Goal: Information Seeking & Learning: Learn about a topic

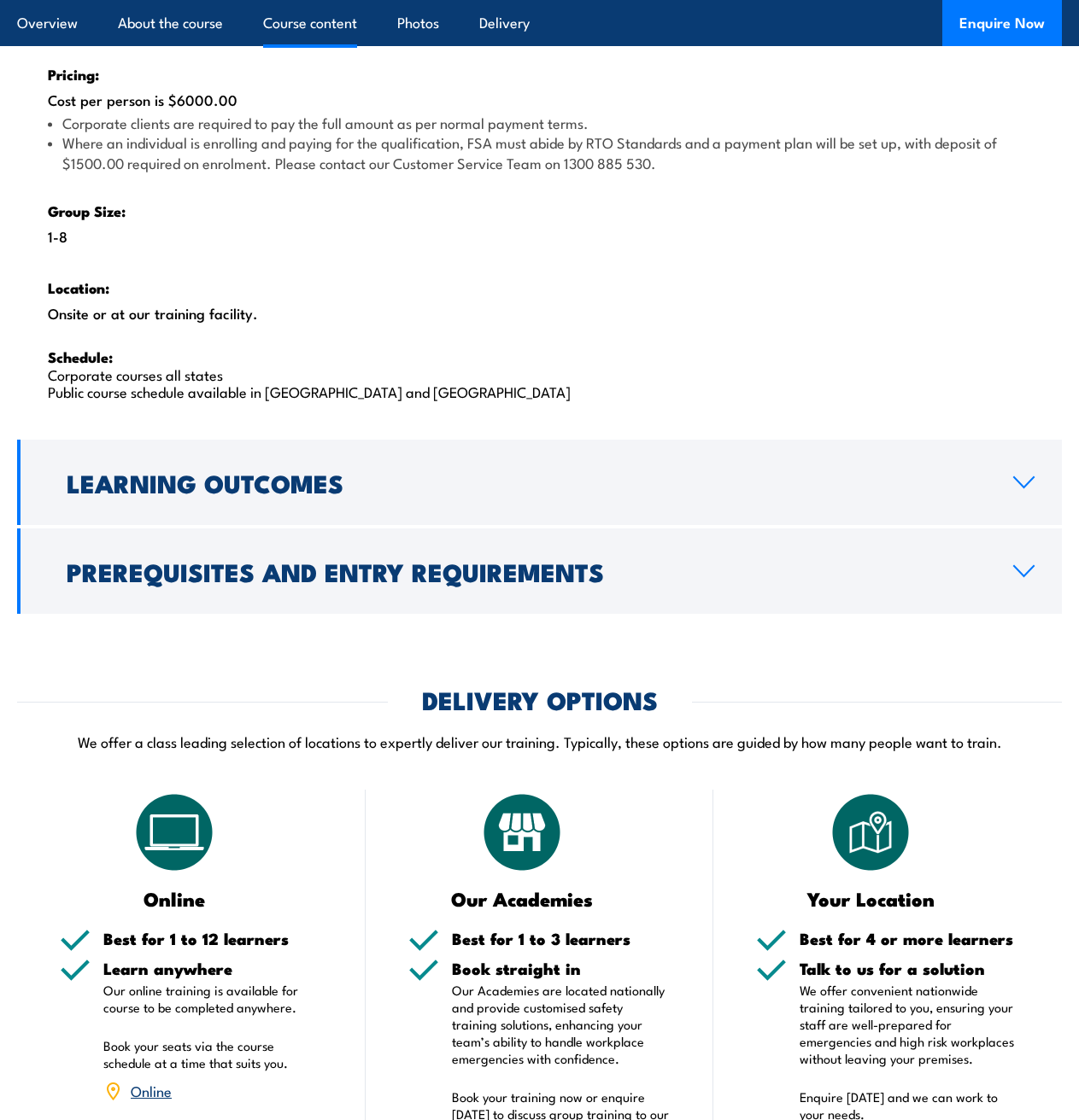
scroll to position [2660, 0]
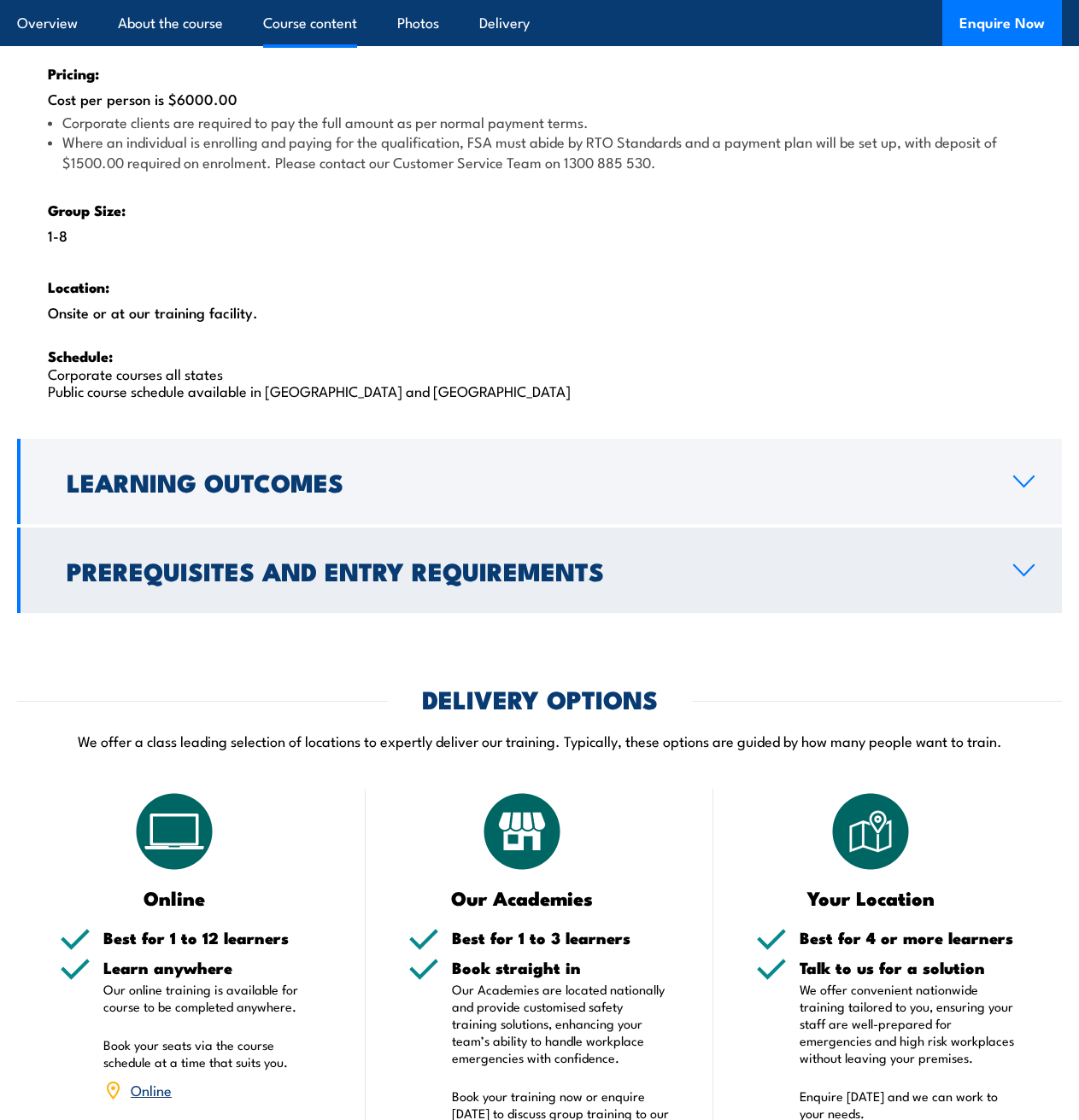
click at [133, 567] on h2 "Prerequisites and Entry Requirements" at bounding box center [526, 570] width 920 height 23
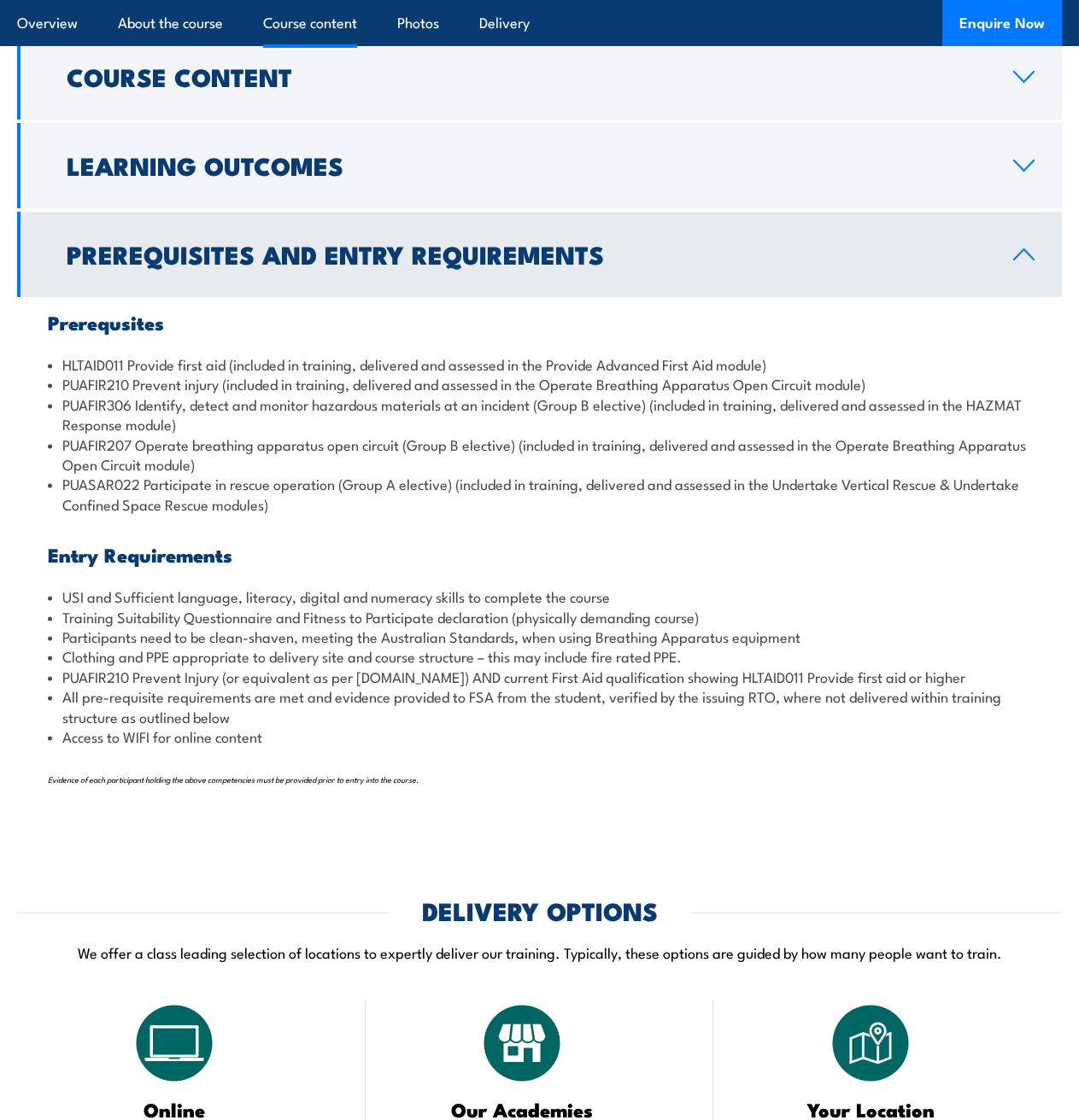
scroll to position [1744, 0]
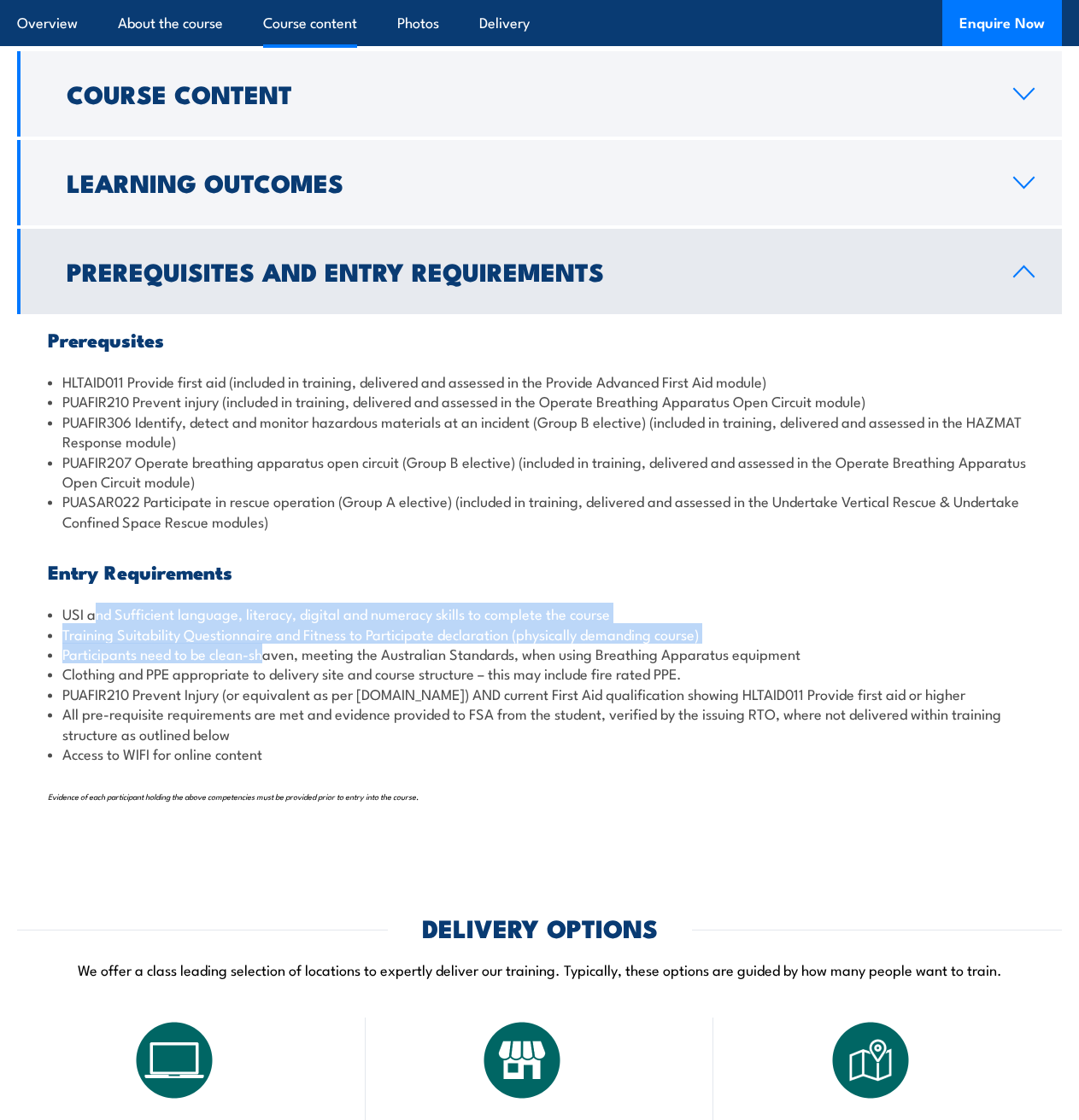
drag, startPoint x: 92, startPoint y: 617, endPoint x: 264, endPoint y: 709, distance: 195.1
click at [261, 663] on ul "USI and Sufficient language, literacy, digital and numeracy skills to complete …" at bounding box center [540, 683] width 984 height 159
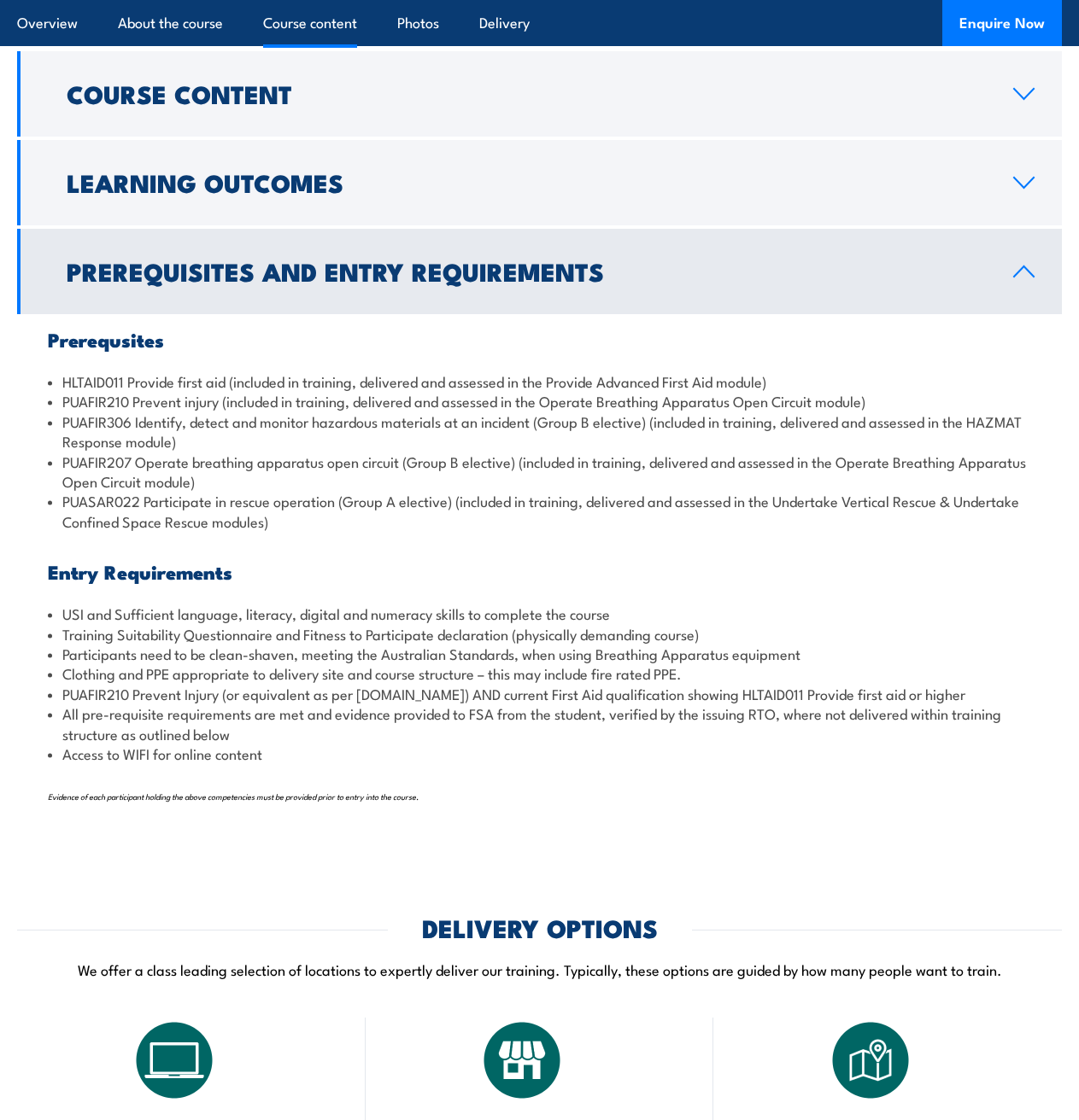
click at [266, 763] on li "Access to WIFI for online content" at bounding box center [540, 753] width 984 height 20
drag, startPoint x: 242, startPoint y: 657, endPoint x: 188, endPoint y: 743, distance: 101.5
click at [188, 744] on li "Access to WIFI for online content" at bounding box center [540, 753] width 984 height 20
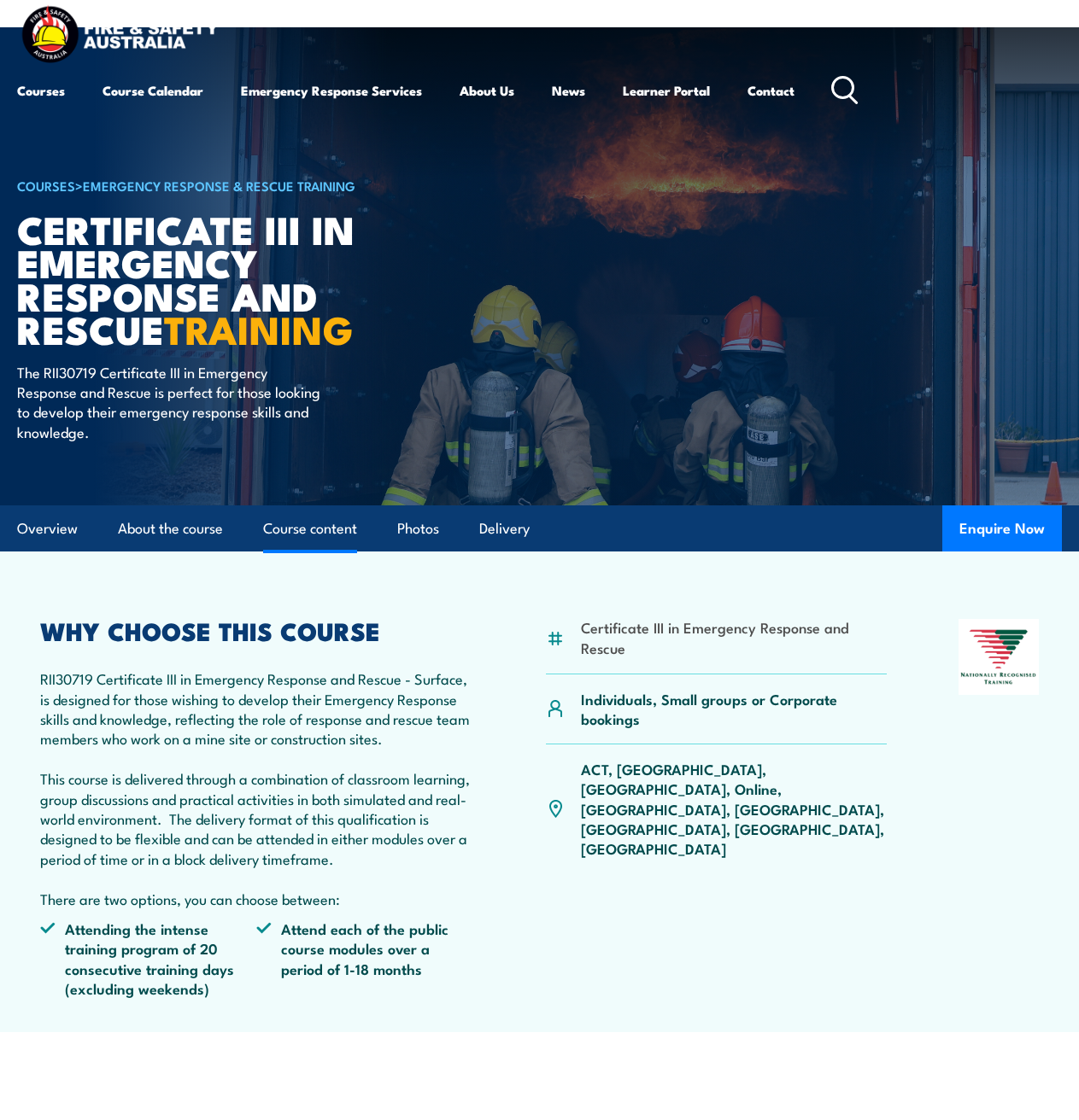
scroll to position [0, 0]
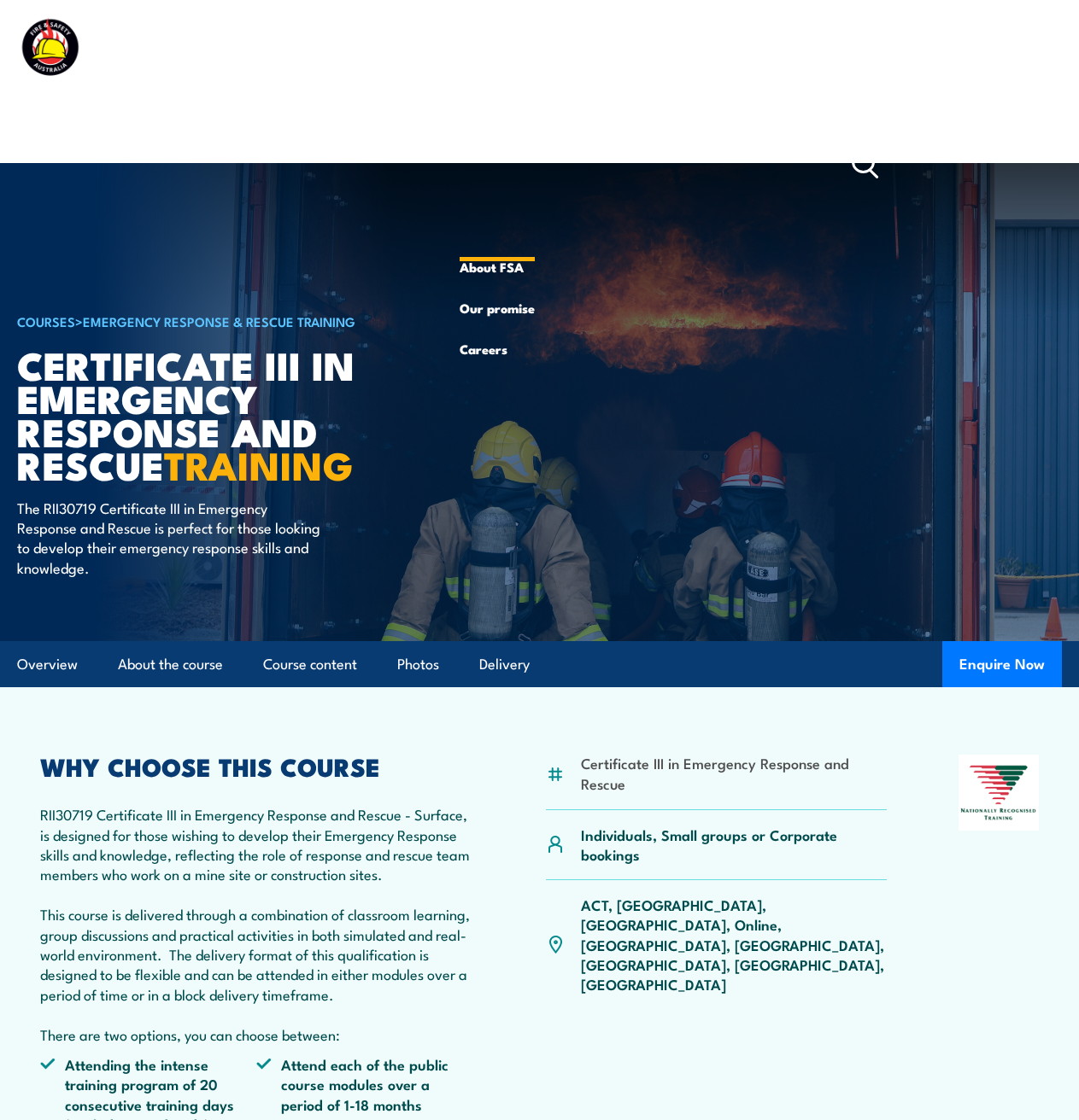
click at [494, 247] on li "About Us About FSA Our promise Careers" at bounding box center [497, 165] width 75 height 164
click at [494, 270] on link "About FSA" at bounding box center [497, 267] width 75 height 41
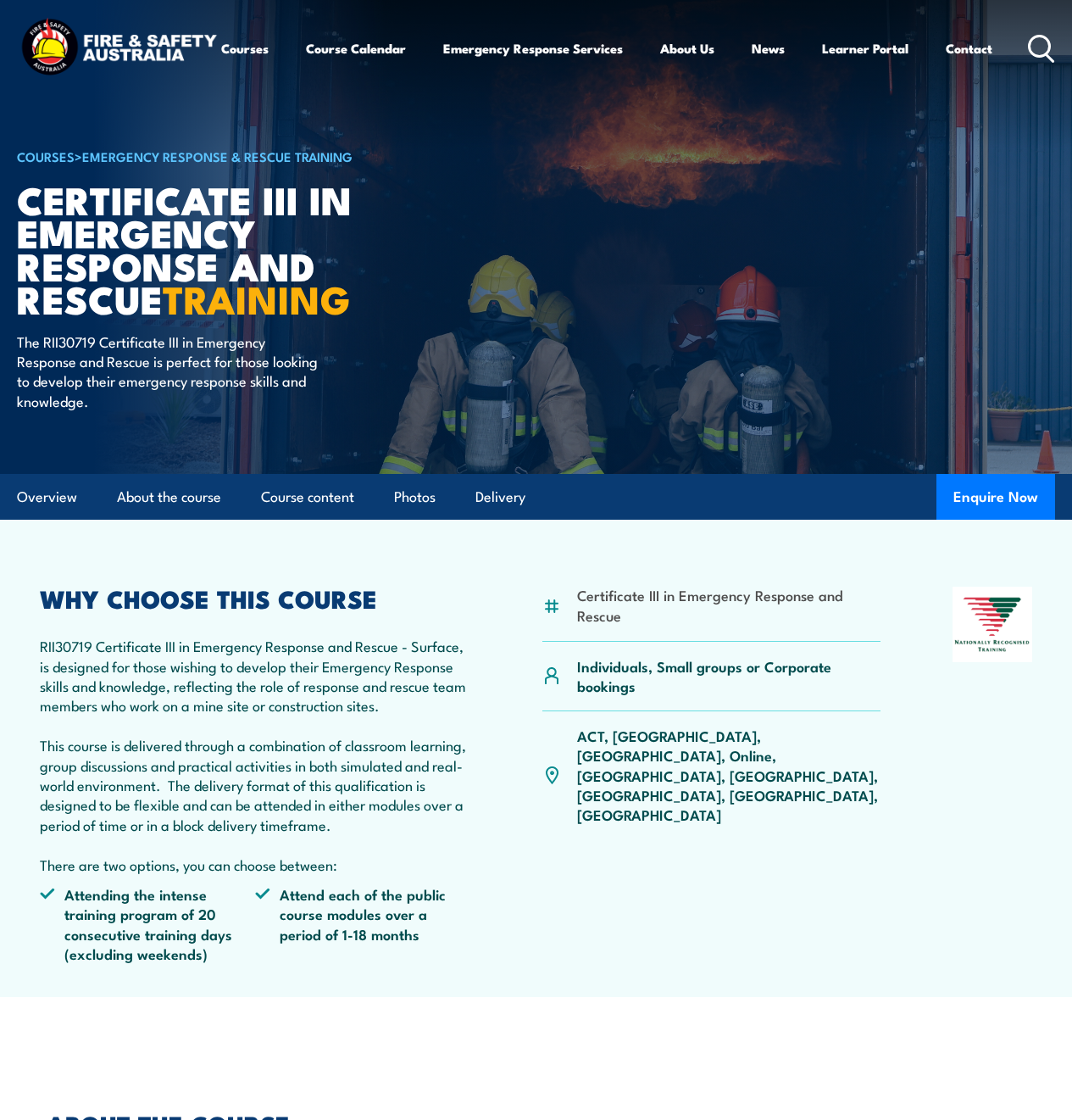
click at [710, 976] on div "Certificate III in Emergency Response and Rescue Individuals, Small groups or C…" at bounding box center [712, 781] width 339 height 390
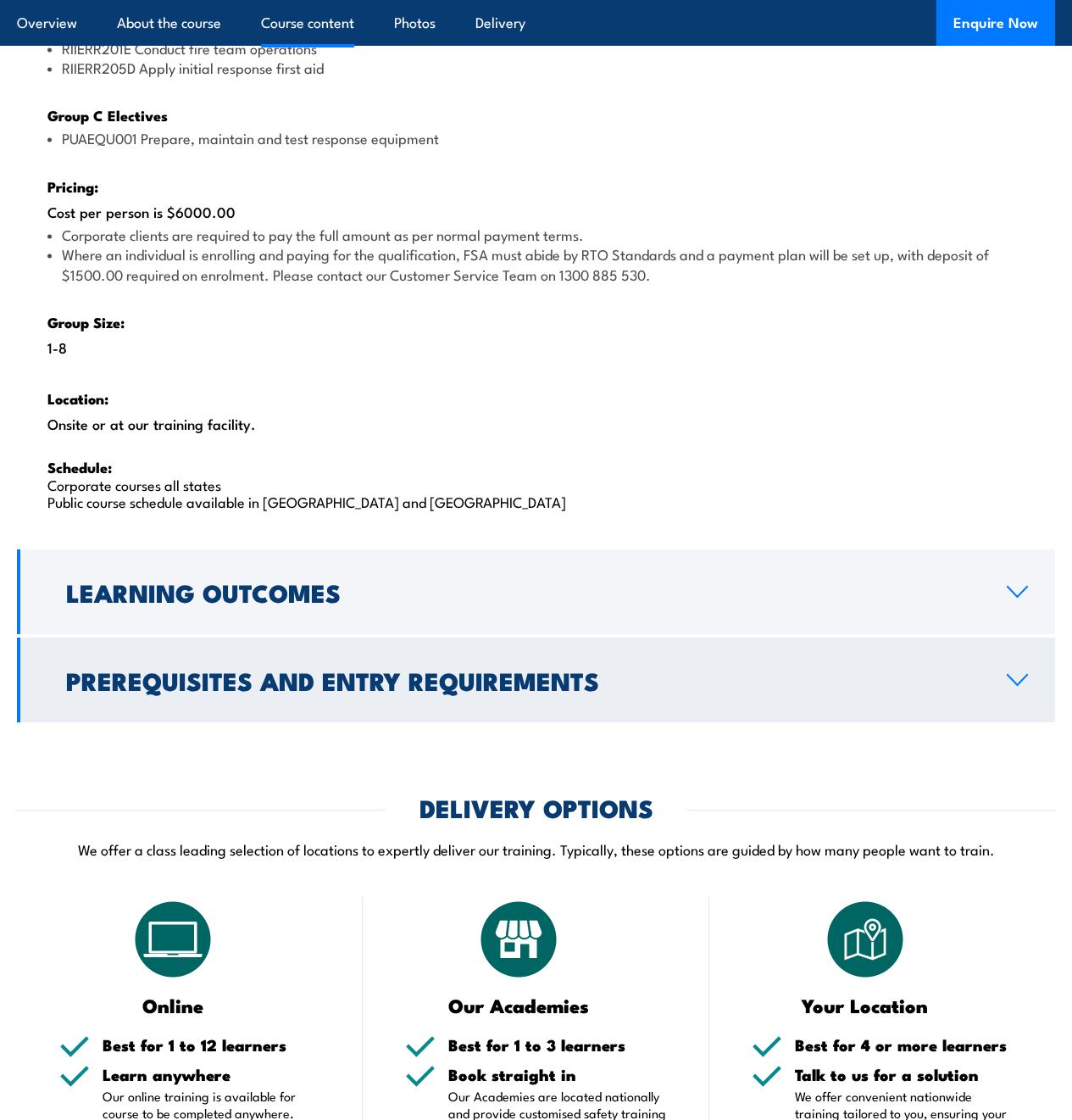
click at [383, 691] on h2 "Prerequisites and Entry Requirements" at bounding box center [523, 680] width 913 height 22
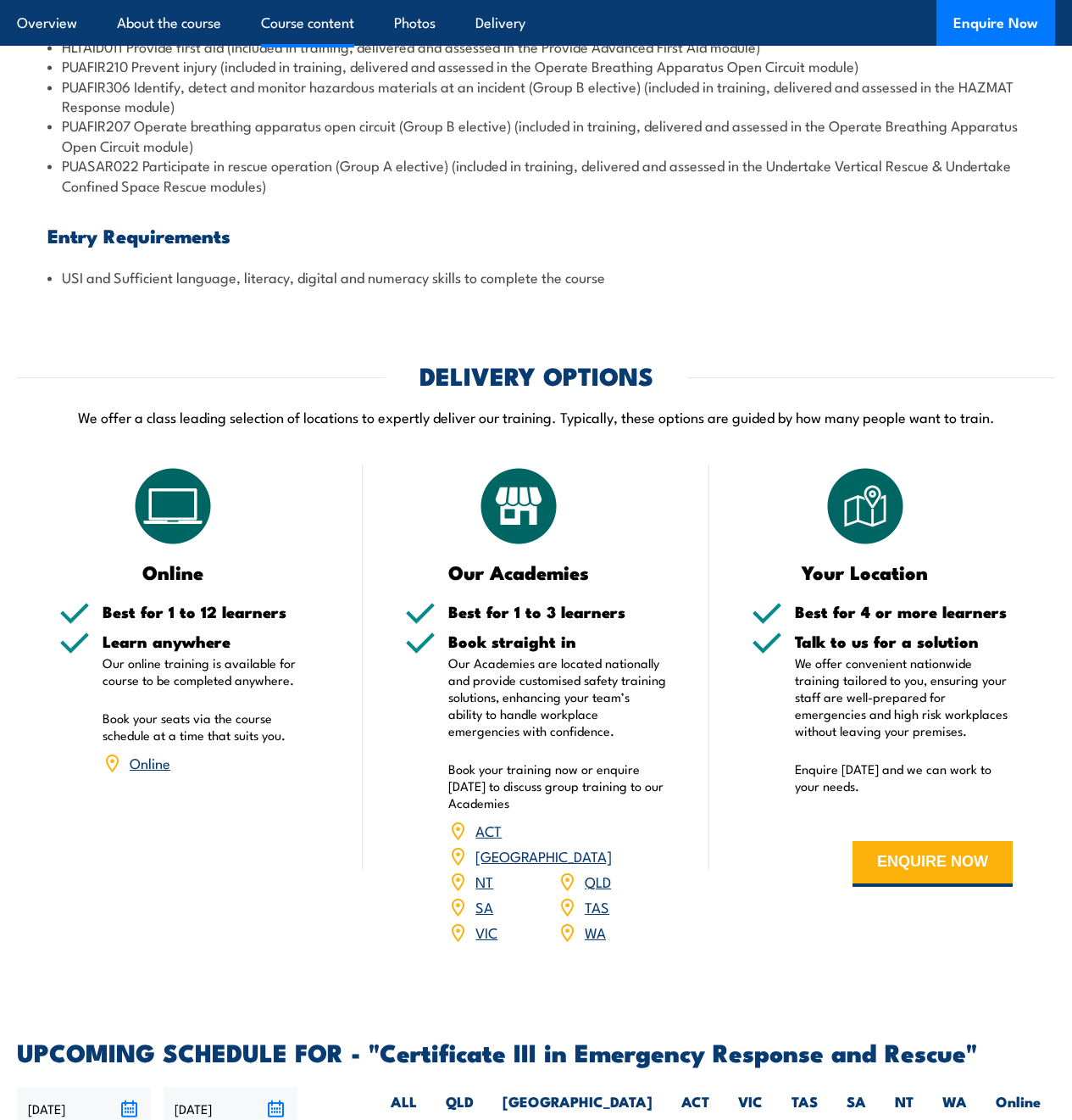
scroll to position [1870, 0]
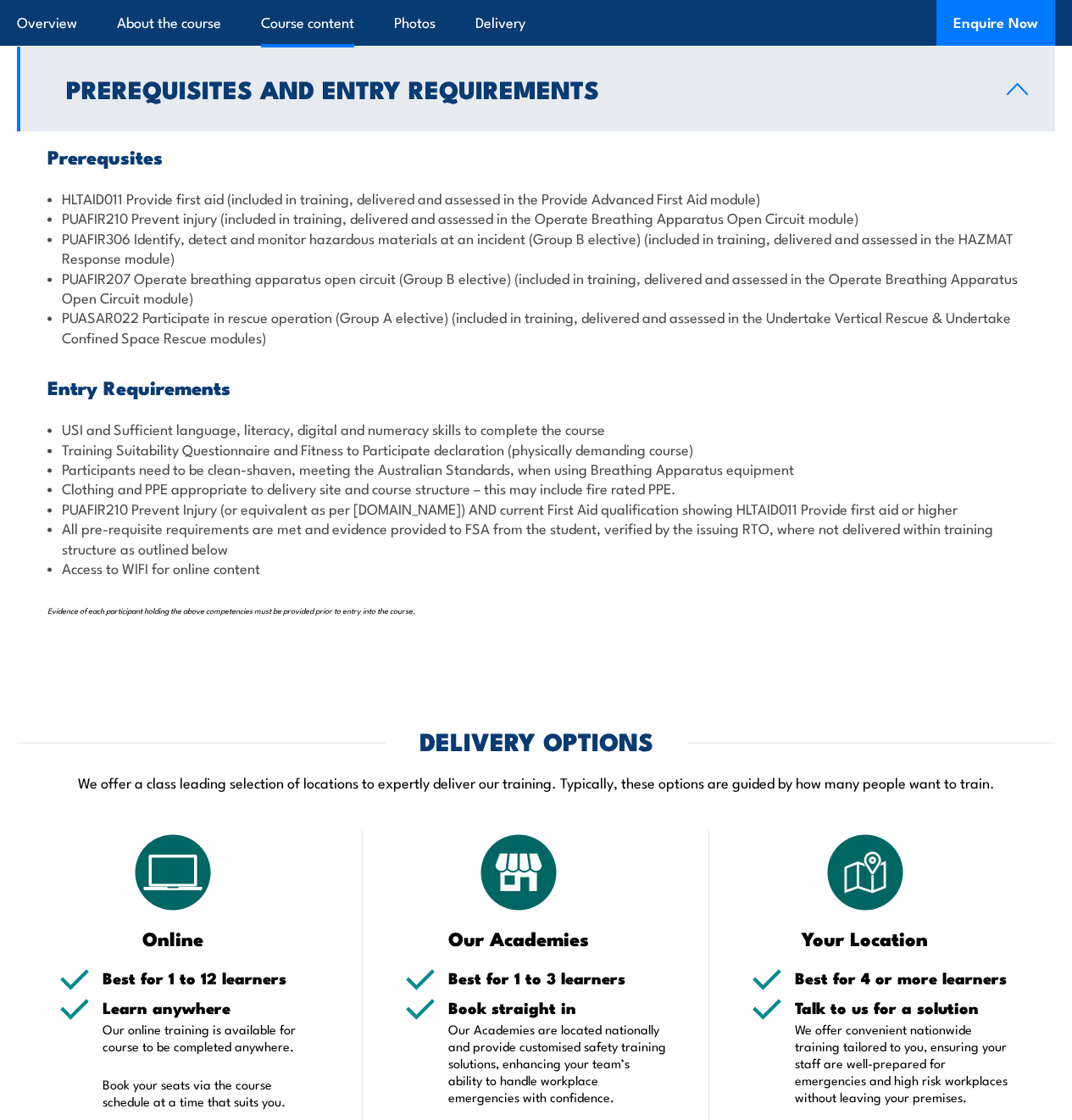
click at [519, 438] on li "USI and Sufficient language, literacy, digital and numeracy skills to complete …" at bounding box center [536, 428] width 977 height 20
click at [355, 558] on li "All pre-requisite requirements are met and evidence provided to FSA from the st…" at bounding box center [536, 537] width 977 height 40
click at [430, 656] on div "Prerequsites HLTAID011 Provide first aid (included in training, delivered and a…" at bounding box center [536, 393] width 1038 height 525
click at [272, 618] on p "Evidence of each participant holding the above competencies must be provided pr…" at bounding box center [536, 608] width 977 height 21
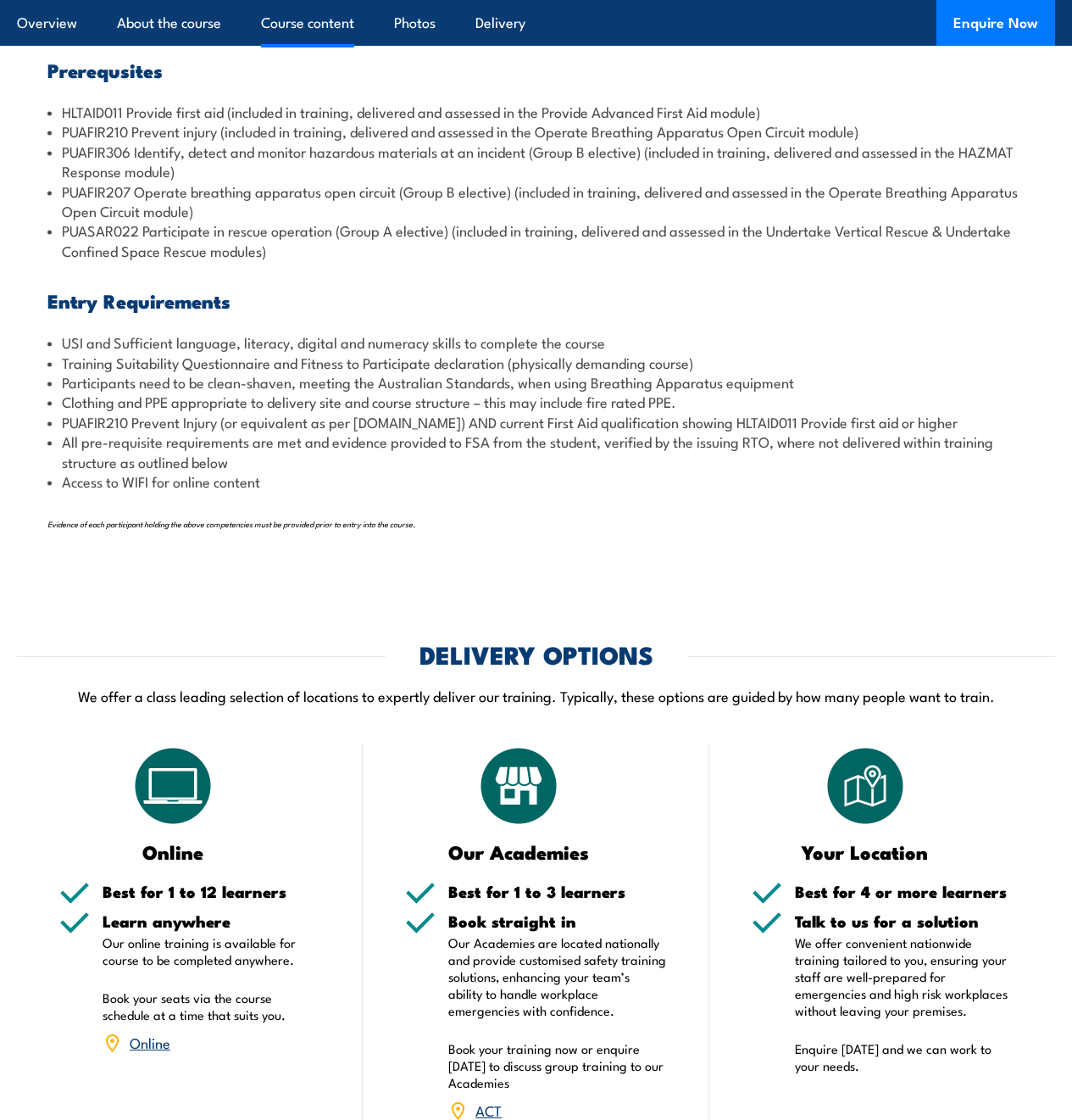
scroll to position [1701, 0]
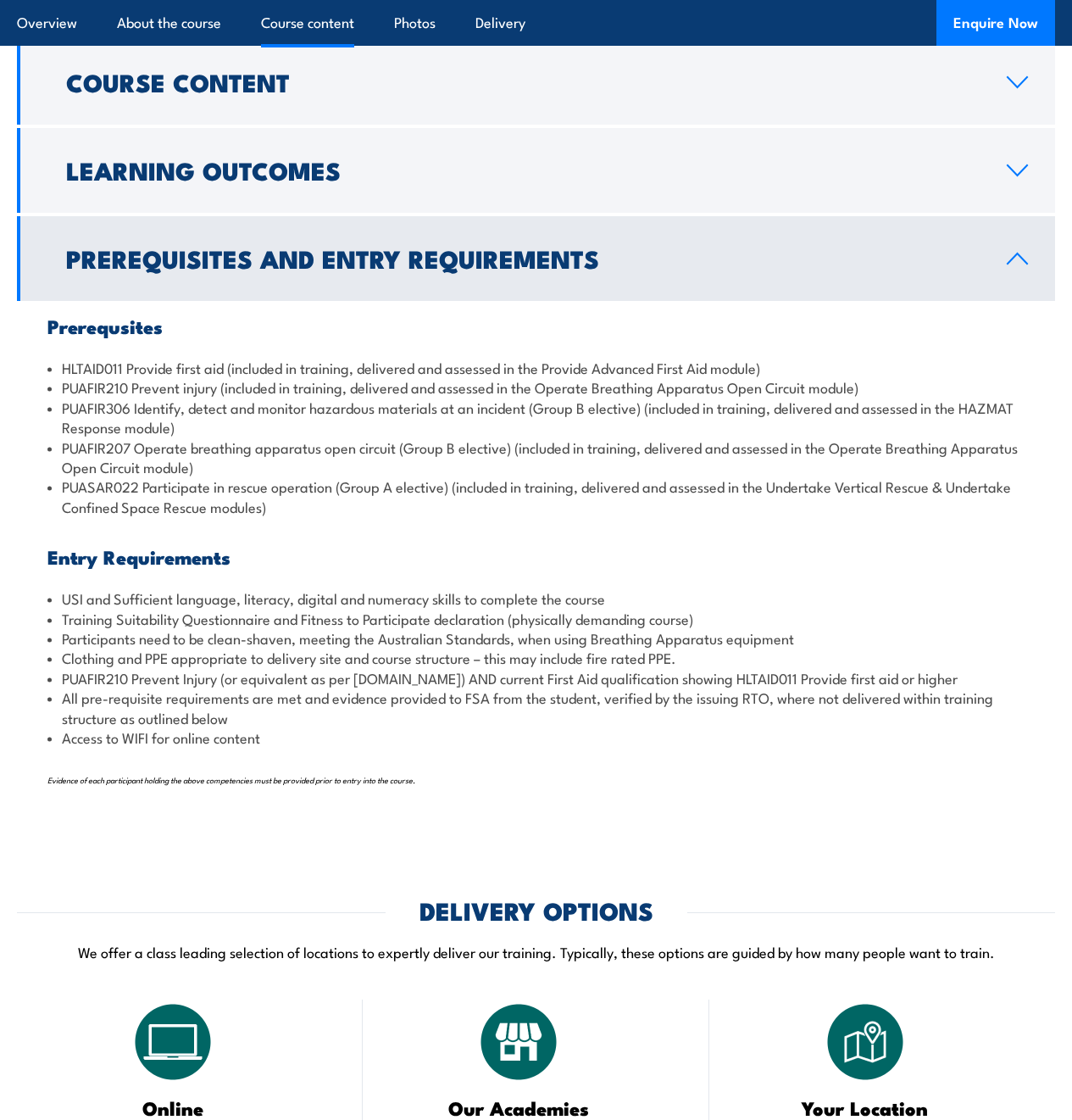
click at [717, 619] on div "Prerequsites HLTAID011 Provide first aid (included in training, delivered and a…" at bounding box center [536, 563] width 1038 height 525
click at [396, 628] on li "Training Suitability Questionnaire and Fitness to Participate declaration (phys…" at bounding box center [536, 618] width 977 height 20
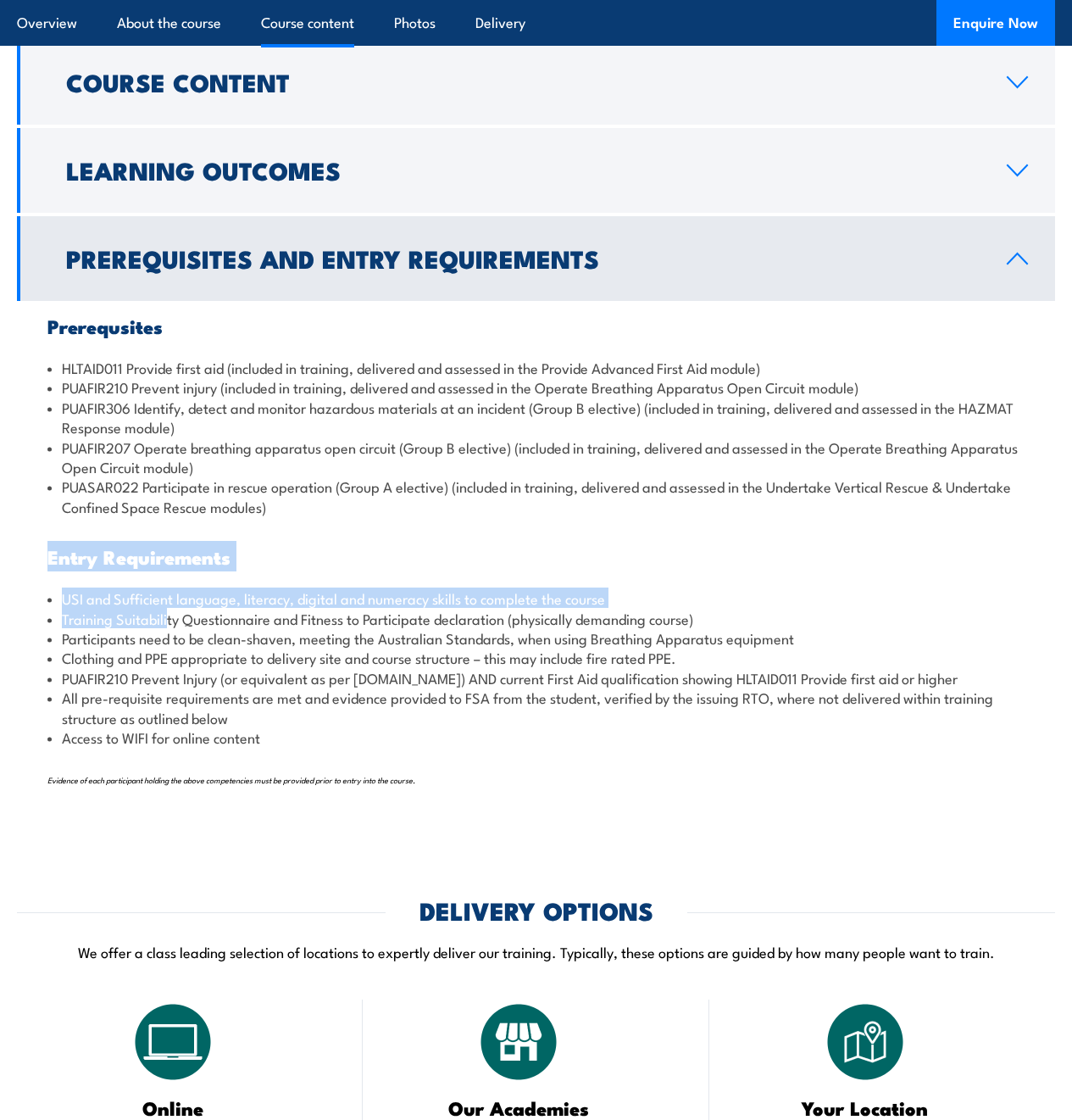
drag, startPoint x: 50, startPoint y: 599, endPoint x: 176, endPoint y: 670, distance: 144.6
click at [176, 670] on div "Prerequsites HLTAID011 Provide first aid (included in training, delivered and a…" at bounding box center [536, 563] width 1038 height 525
click at [609, 269] on h2 "Prerequisites and Entry Requirements" at bounding box center [523, 258] width 913 height 22
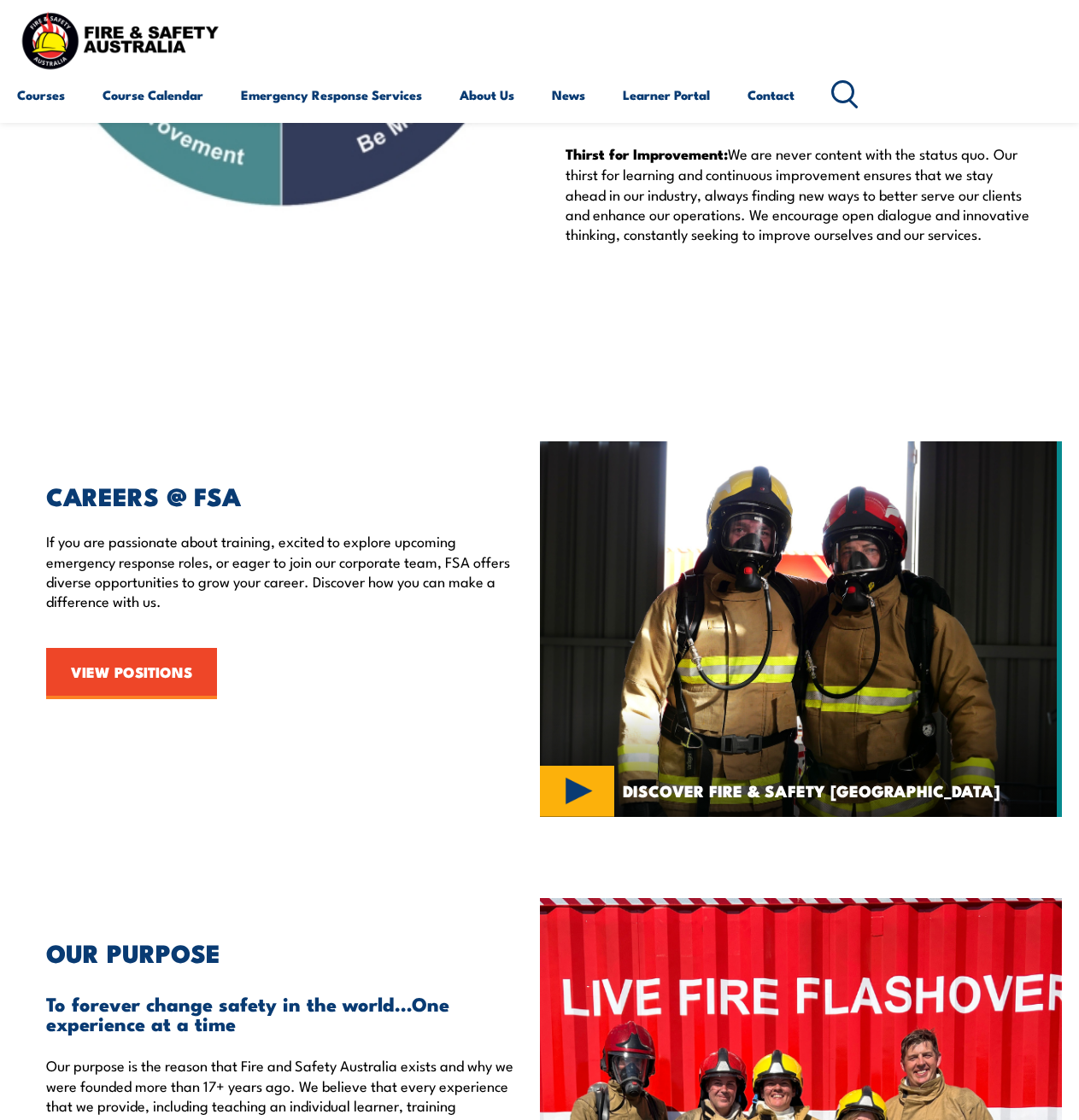
scroll to position [2220, 0]
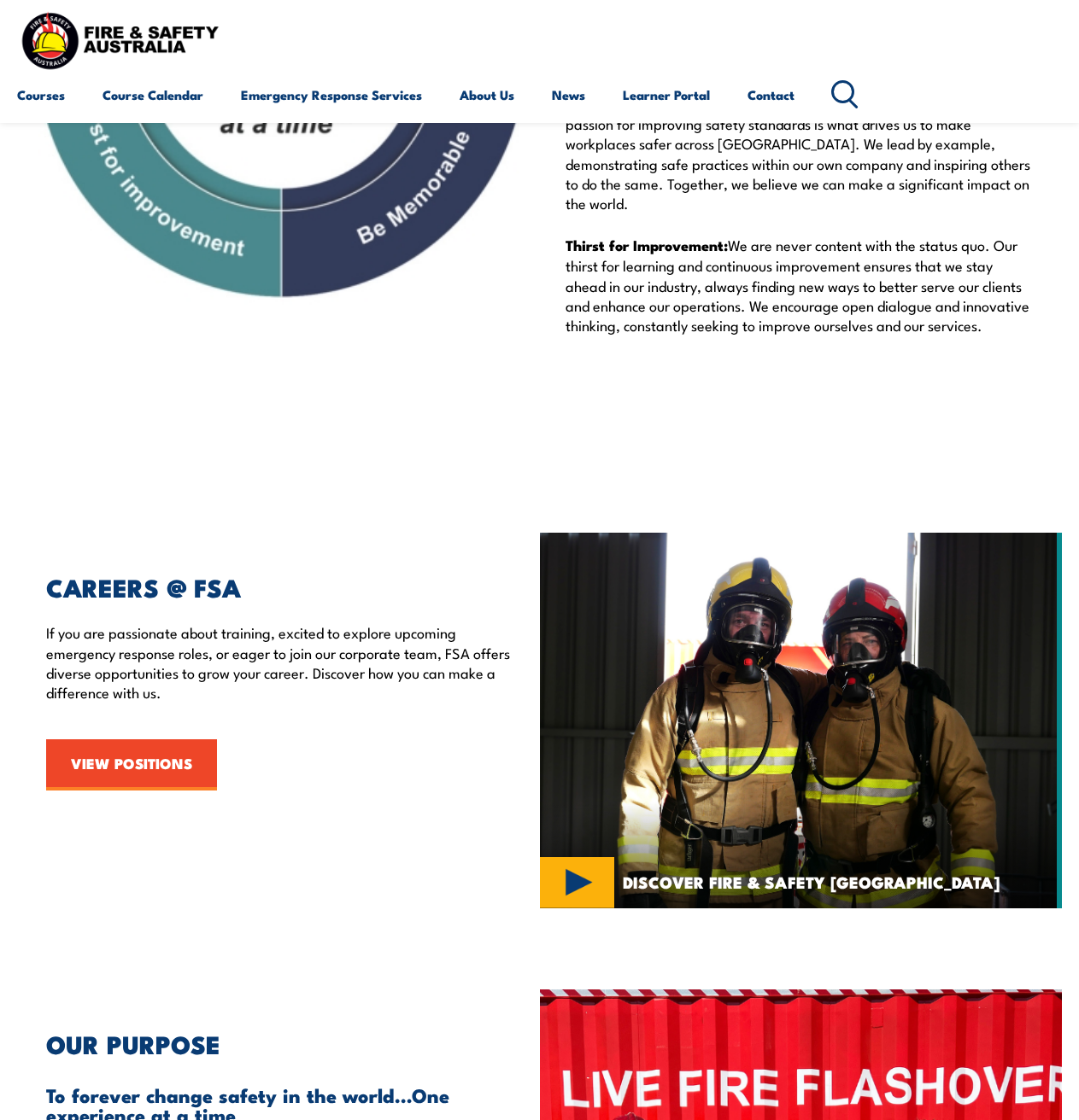
click at [564, 891] on img at bounding box center [801, 720] width 523 height 376
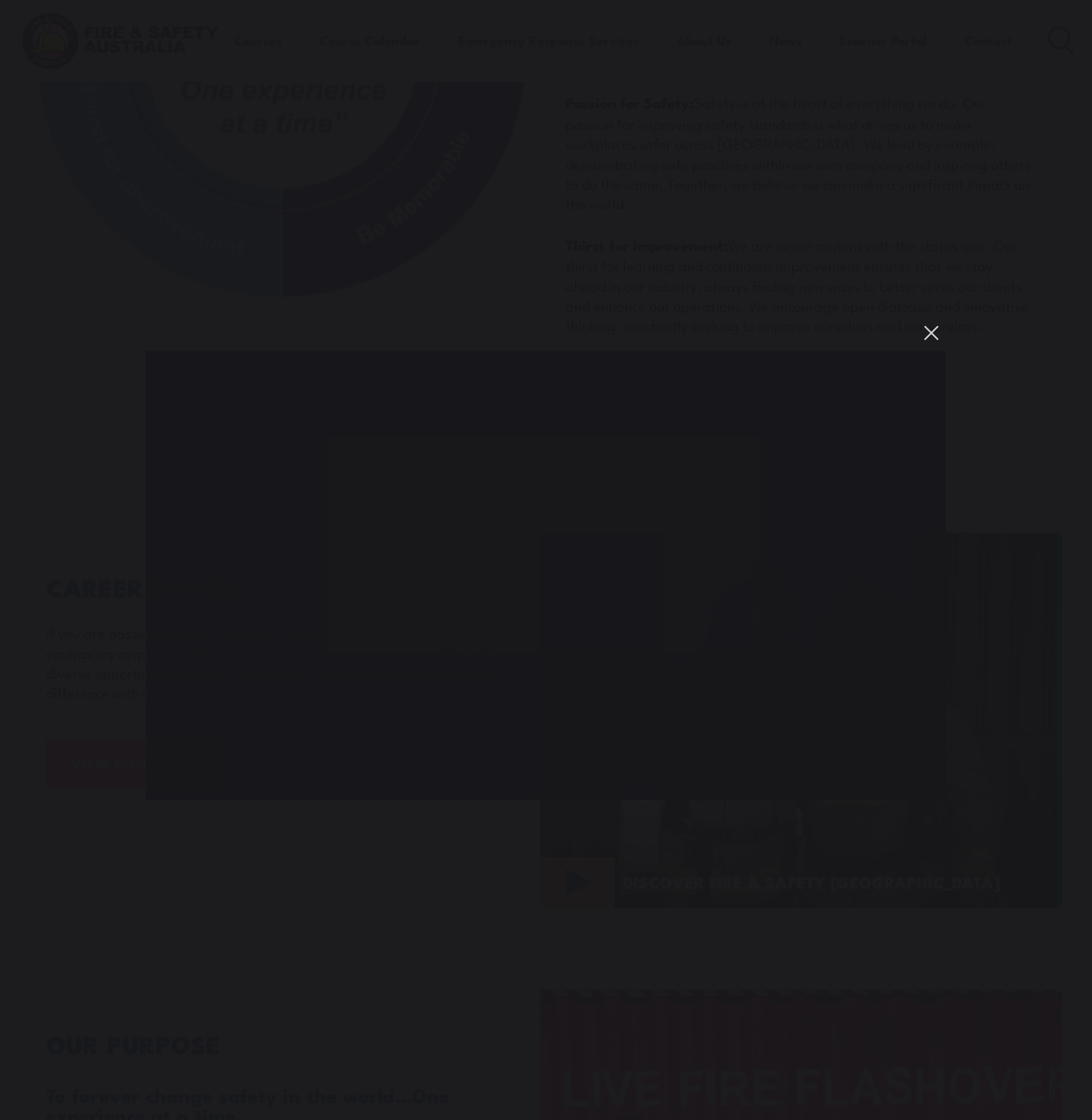
click at [935, 319] on button "You can close this modal content with the ESC key" at bounding box center [931, 333] width 29 height 29
